Goal: Task Accomplishment & Management: Manage account settings

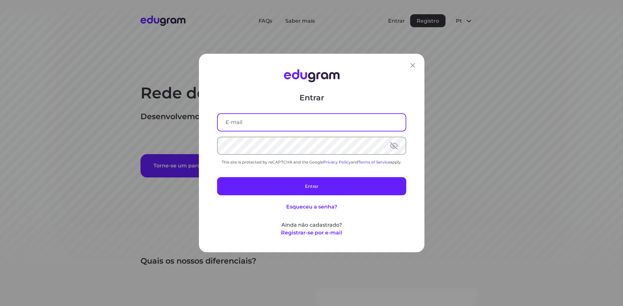
click at [261, 125] on input "text" at bounding box center [312, 122] width 188 height 17
type input "baixarmaterialcompartilhado@gmail.com"
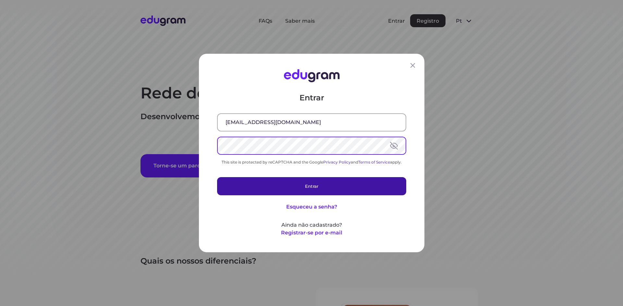
click at [307, 189] on button "Entrar" at bounding box center [311, 186] width 189 height 18
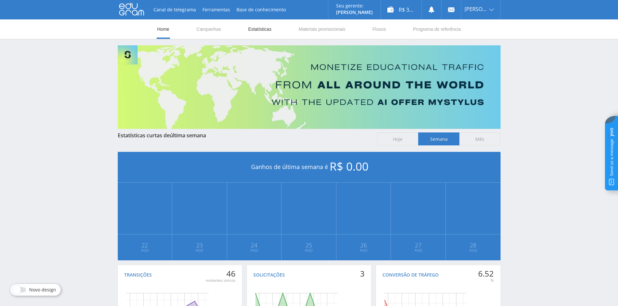
click at [252, 30] on link "Estatísticas" at bounding box center [259, 28] width 25 height 19
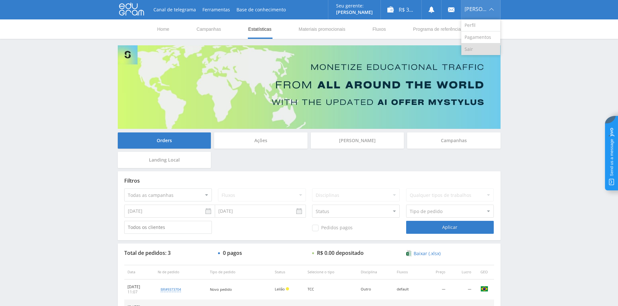
click at [474, 52] on link "Sair" at bounding box center [480, 49] width 39 height 12
